Goal: Check status: Check status

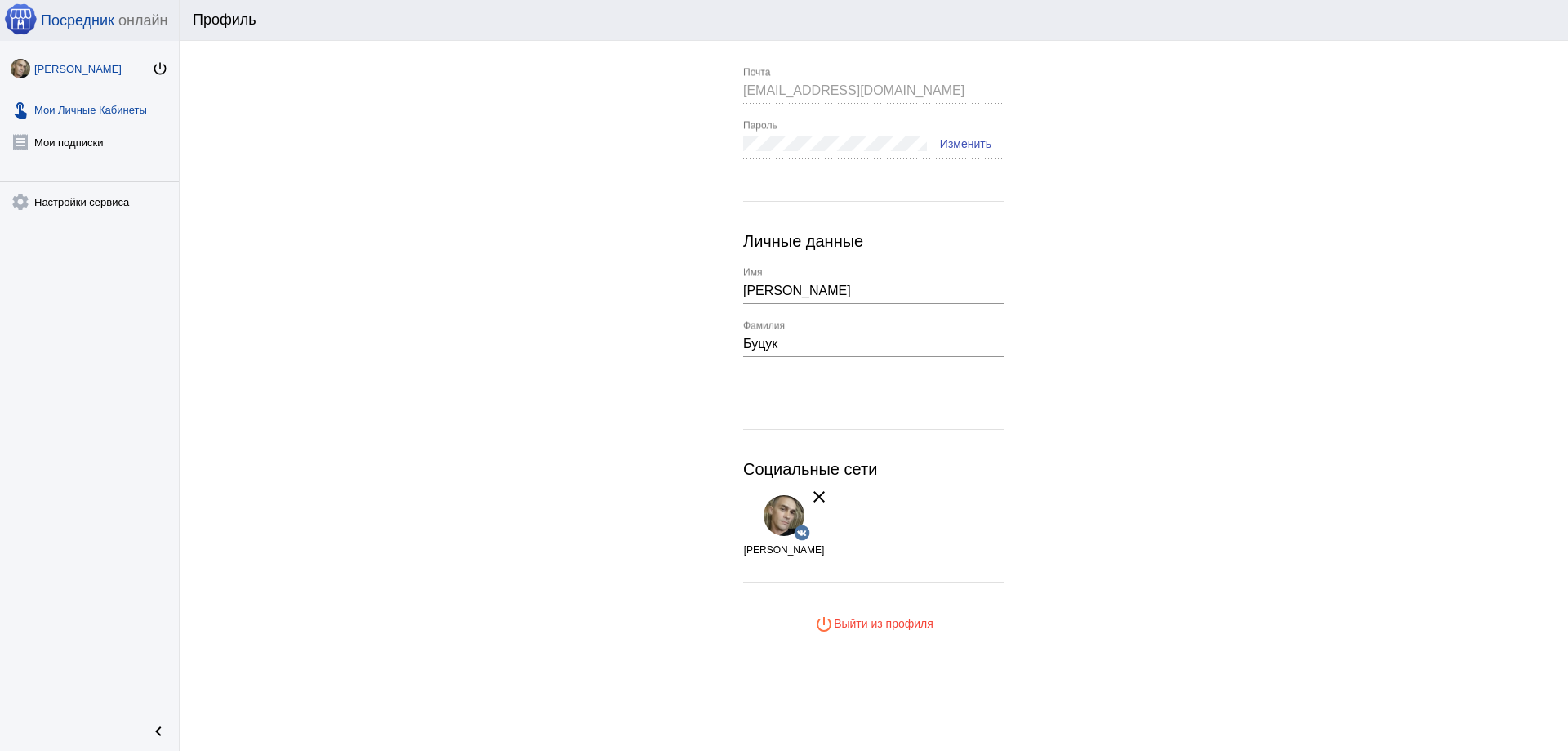
click at [74, 112] on link "touch_app Мои Личные Кабинеты" at bounding box center [89, 107] width 179 height 33
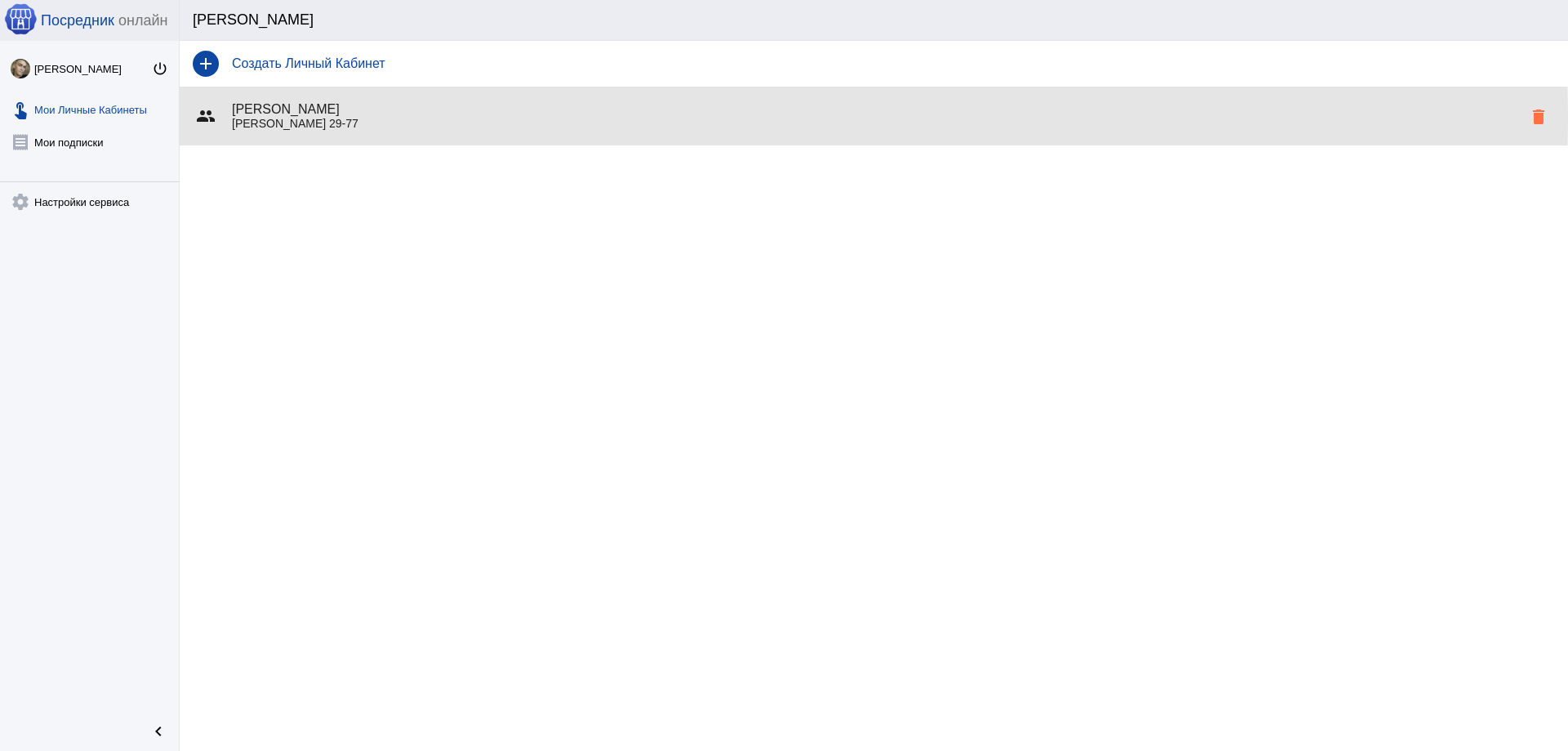
click at [343, 117] on p "[PERSON_NAME] 29-77" at bounding box center [877, 123] width 1290 height 13
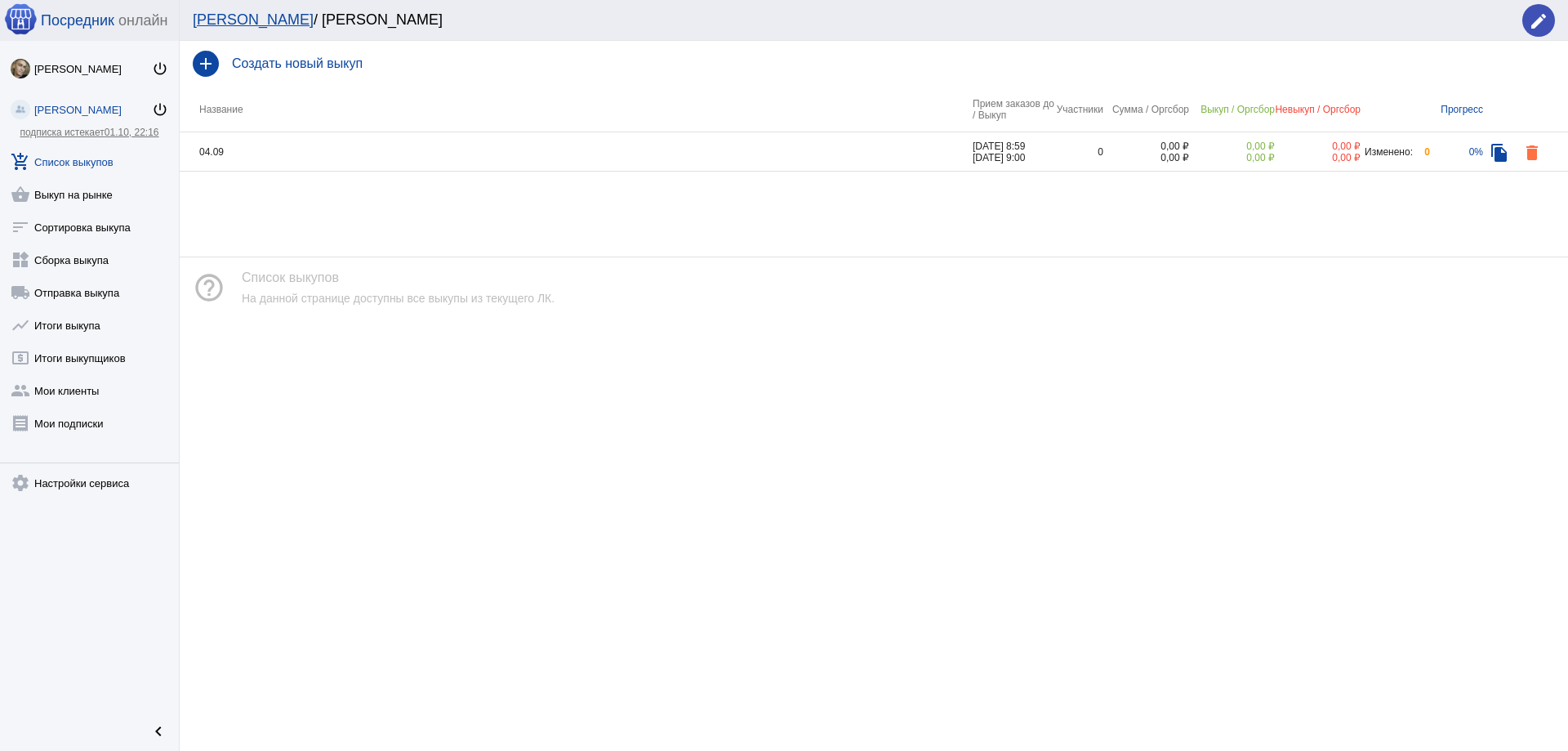
click at [439, 146] on td "04.09" at bounding box center [575, 151] width 793 height 39
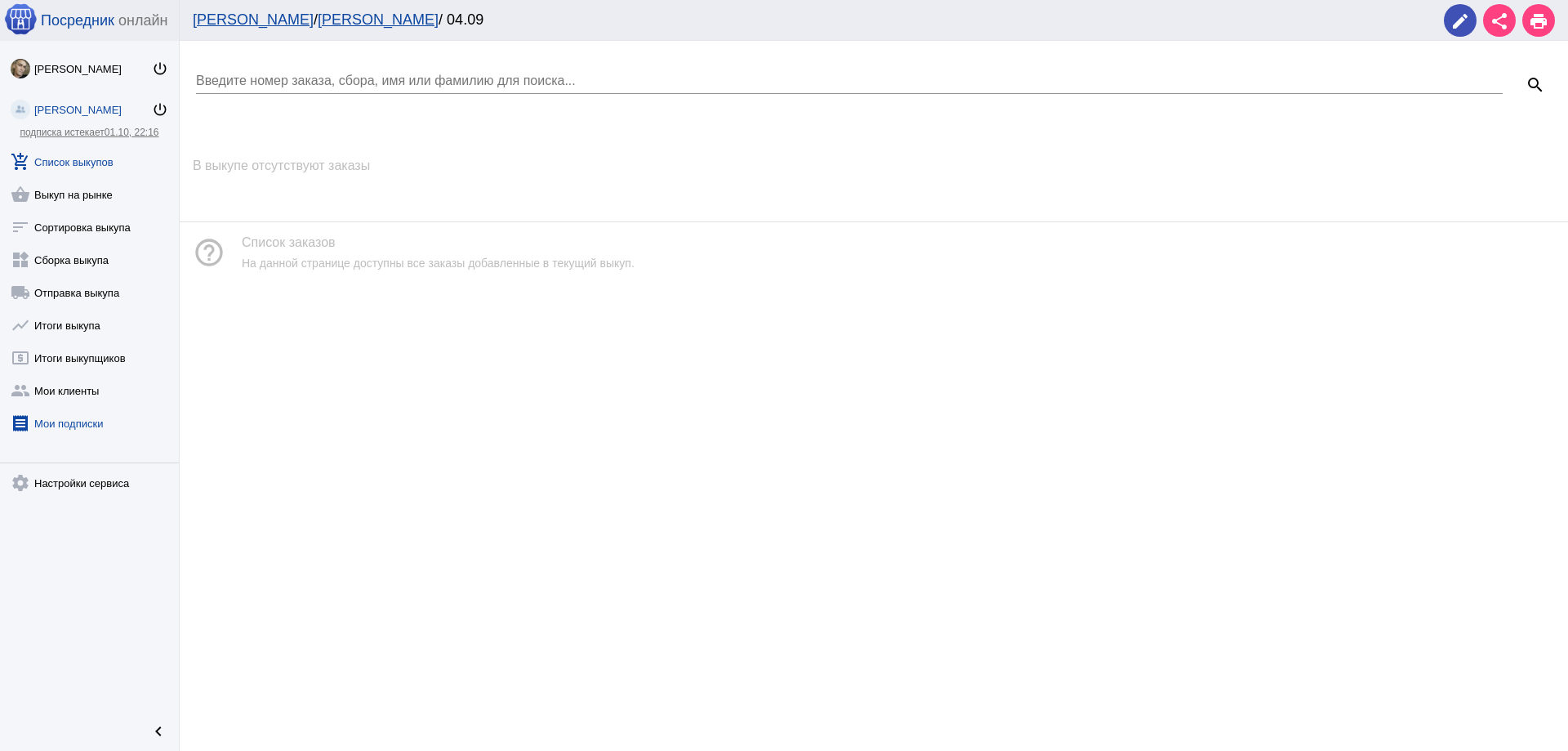
click at [86, 422] on link "receipt [PERSON_NAME] подписки" at bounding box center [89, 420] width 179 height 33
